Goal: Task Accomplishment & Management: Use online tool/utility

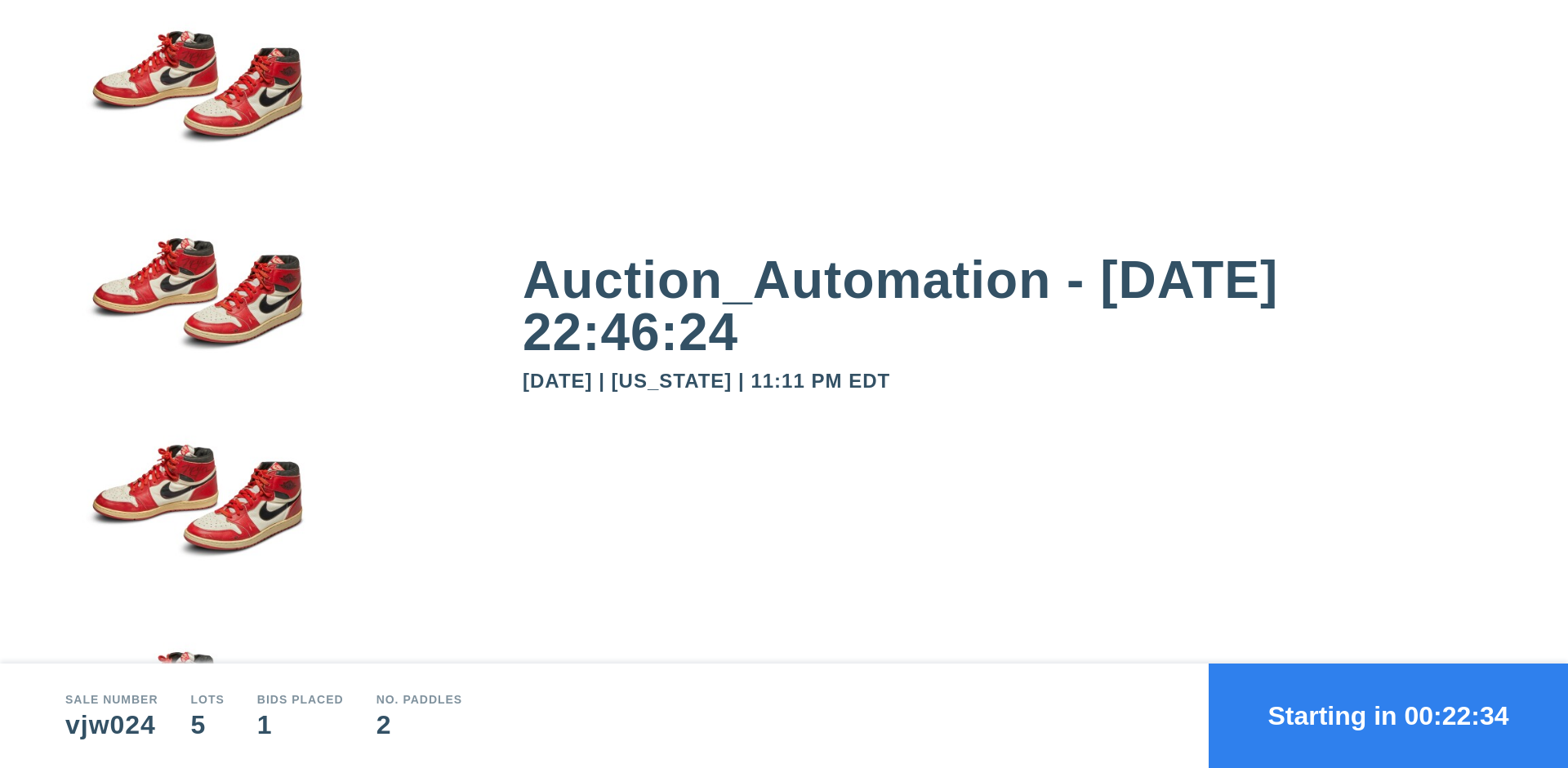
click at [1388, 716] on button "Starting in 00:22:34" at bounding box center [1388, 716] width 359 height 105
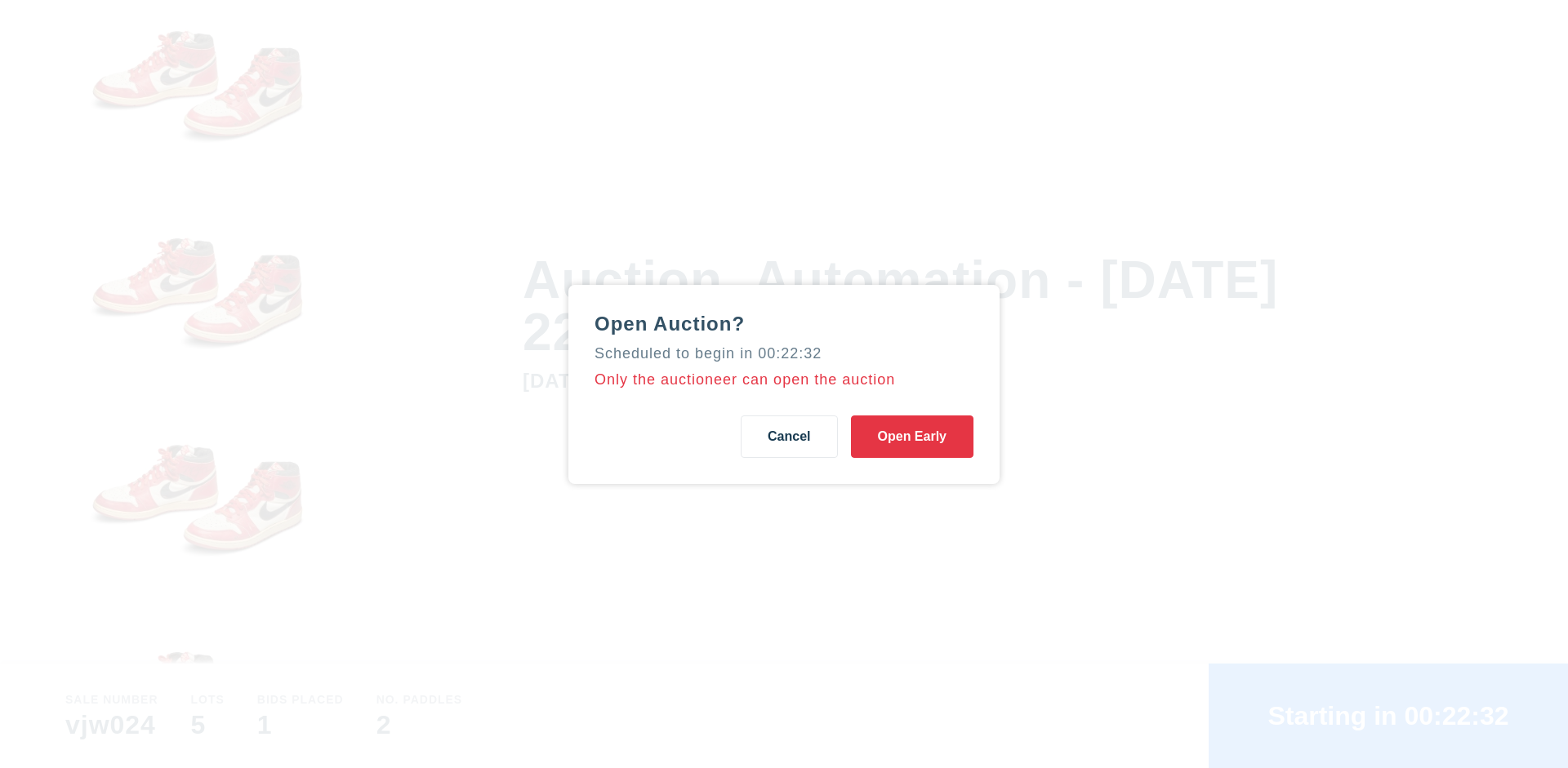
click at [913, 436] on button "Open Early" at bounding box center [912, 437] width 123 height 43
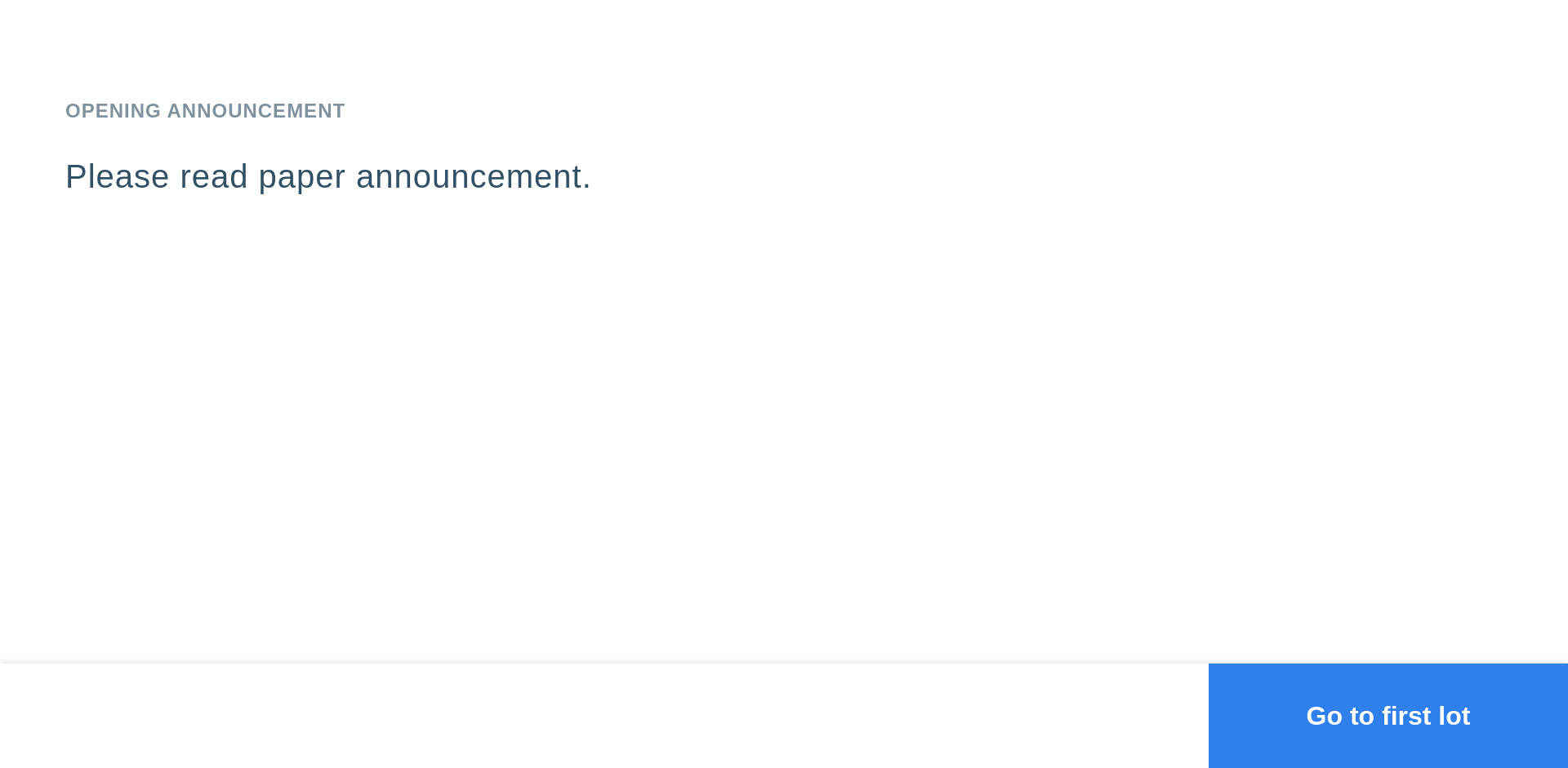
click at [1388, 716] on button "Go to first lot" at bounding box center [1388, 716] width 359 height 105
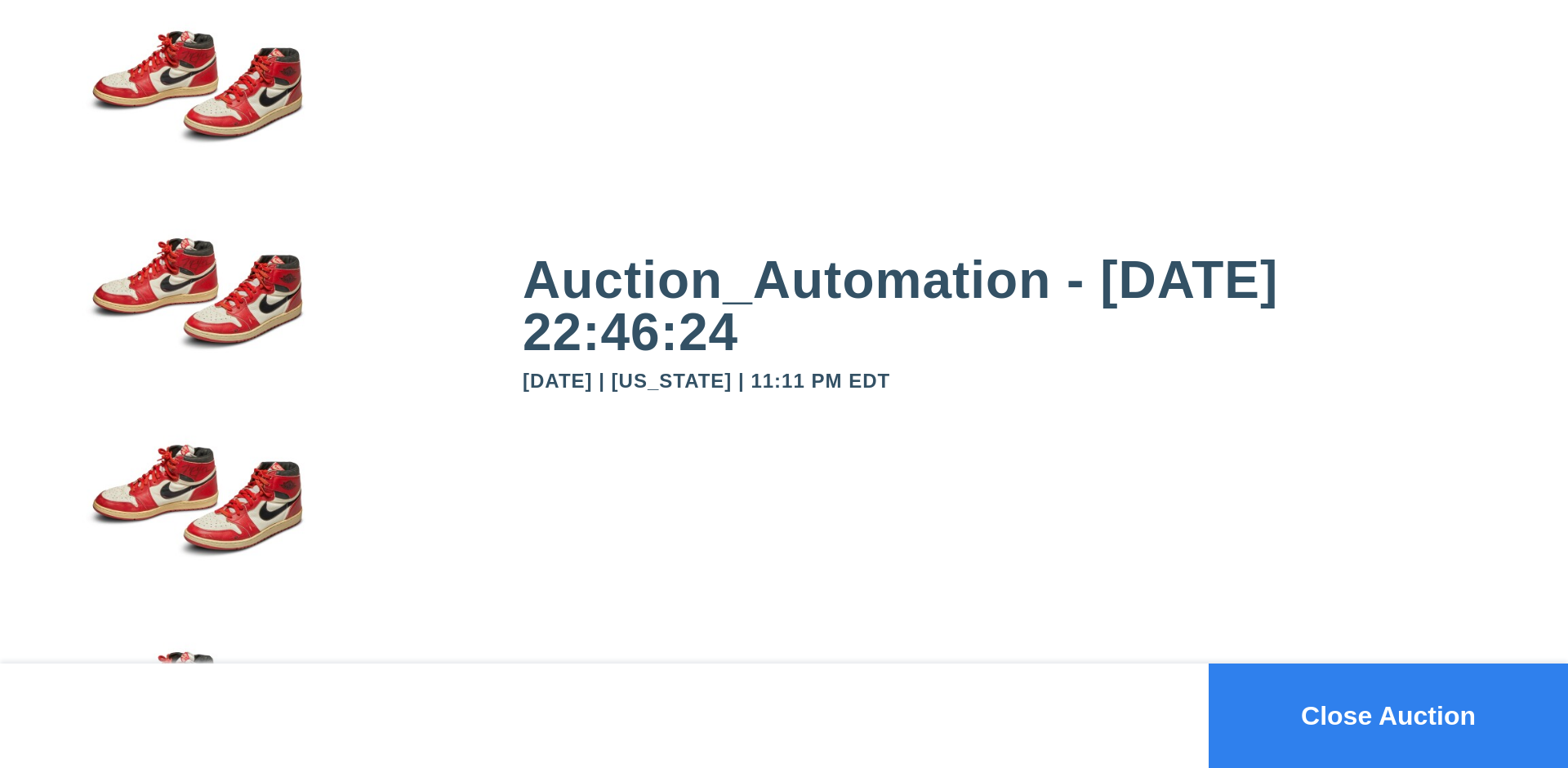
click at [1388, 716] on button "Close Auction" at bounding box center [1388, 716] width 359 height 105
